Goal: Find specific page/section

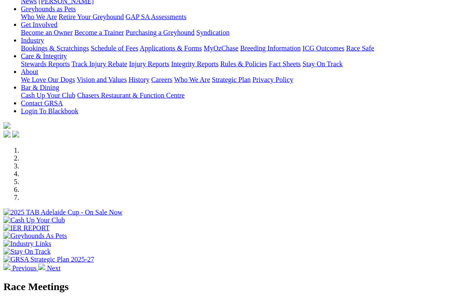
scroll to position [166, 0]
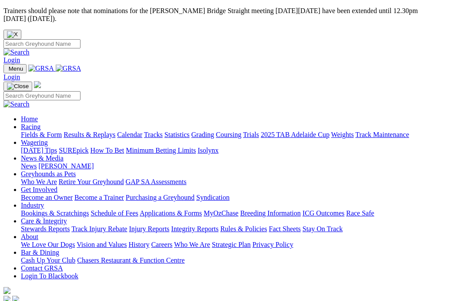
scroll to position [201, 0]
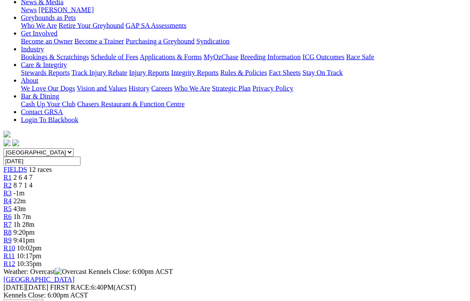
scroll to position [155, 0]
